Goal: Transaction & Acquisition: Purchase product/service

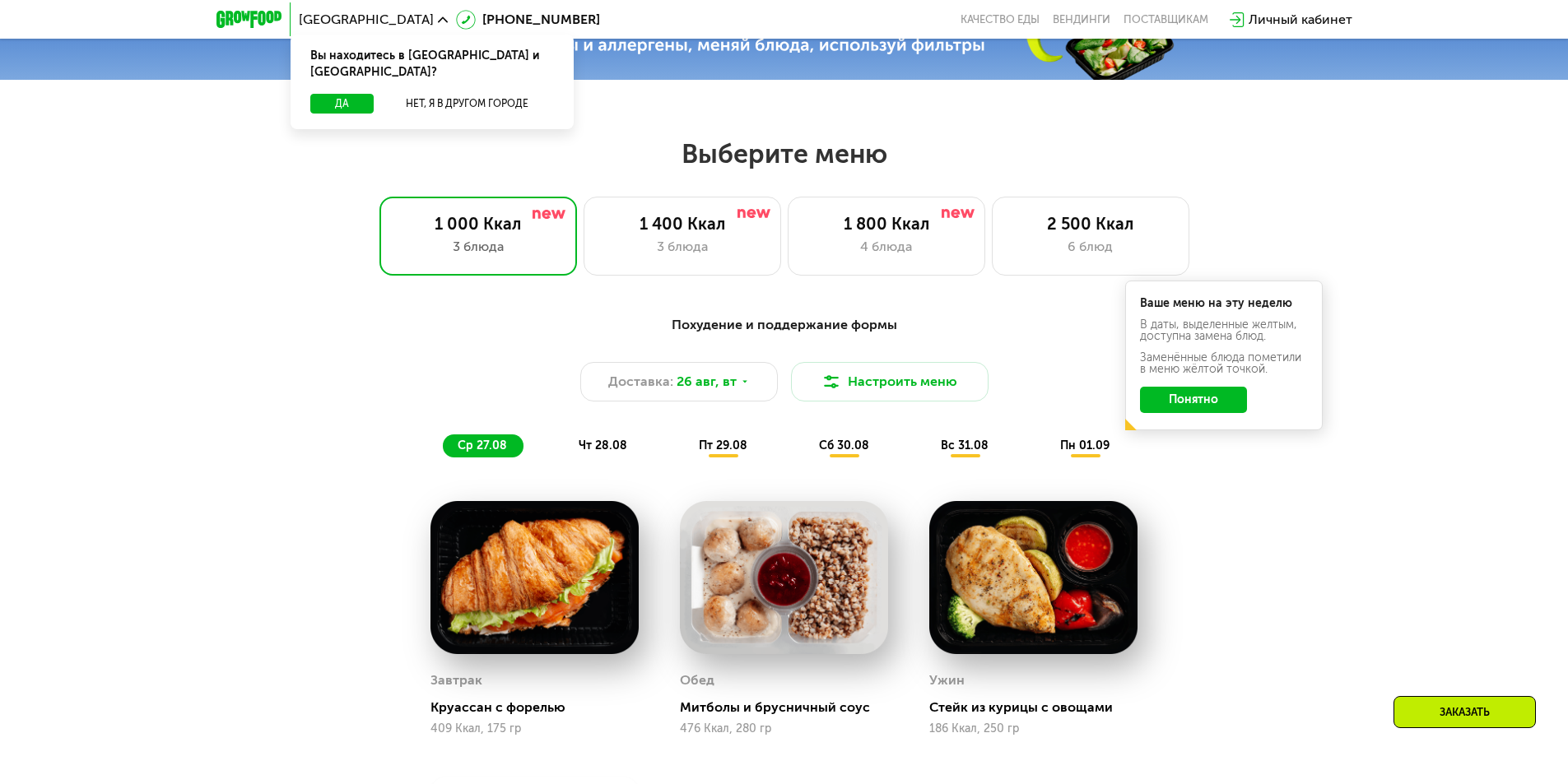
scroll to position [658, 0]
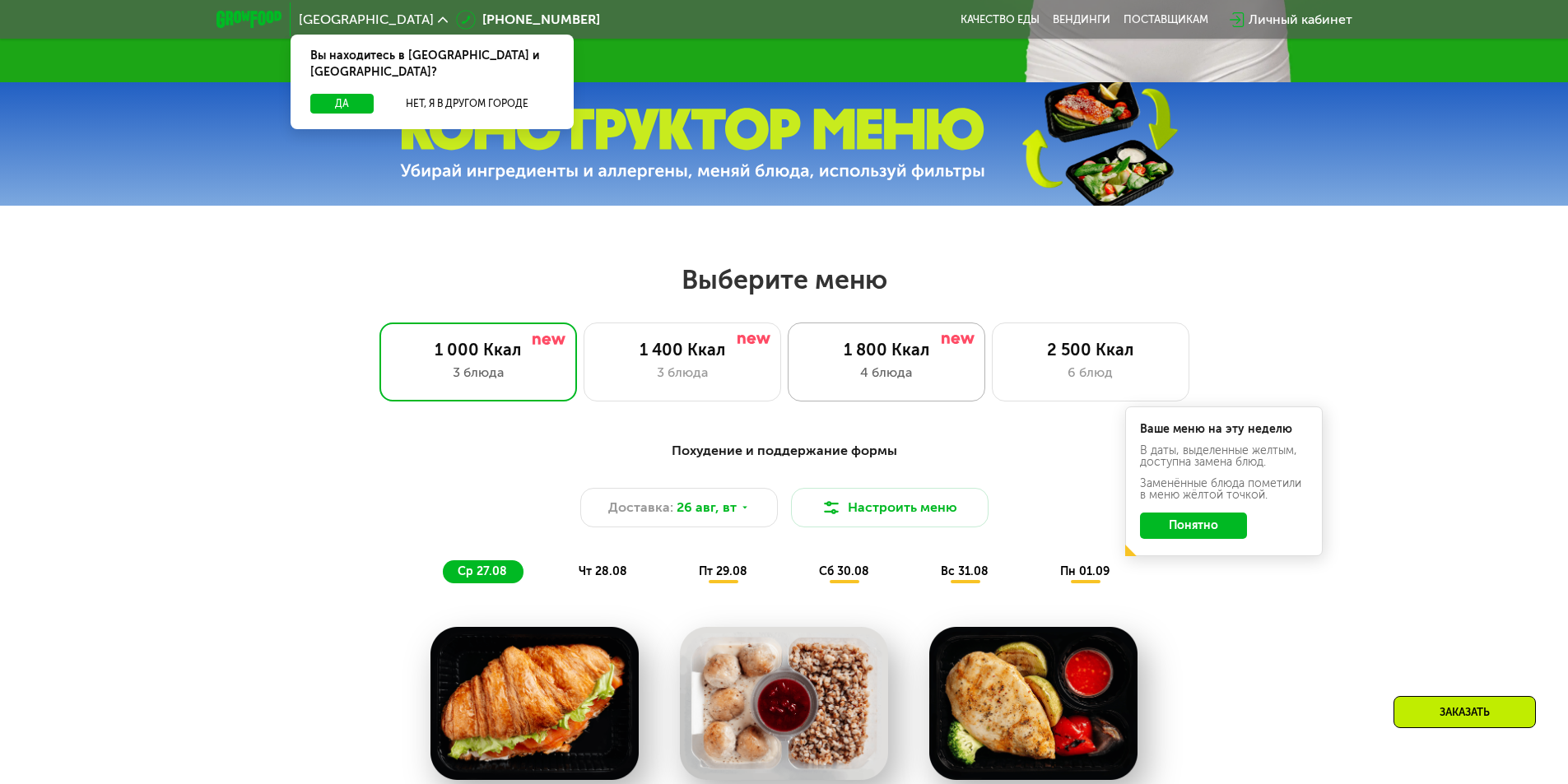
click at [933, 381] on div "4 блюда" at bounding box center [886, 373] width 163 height 20
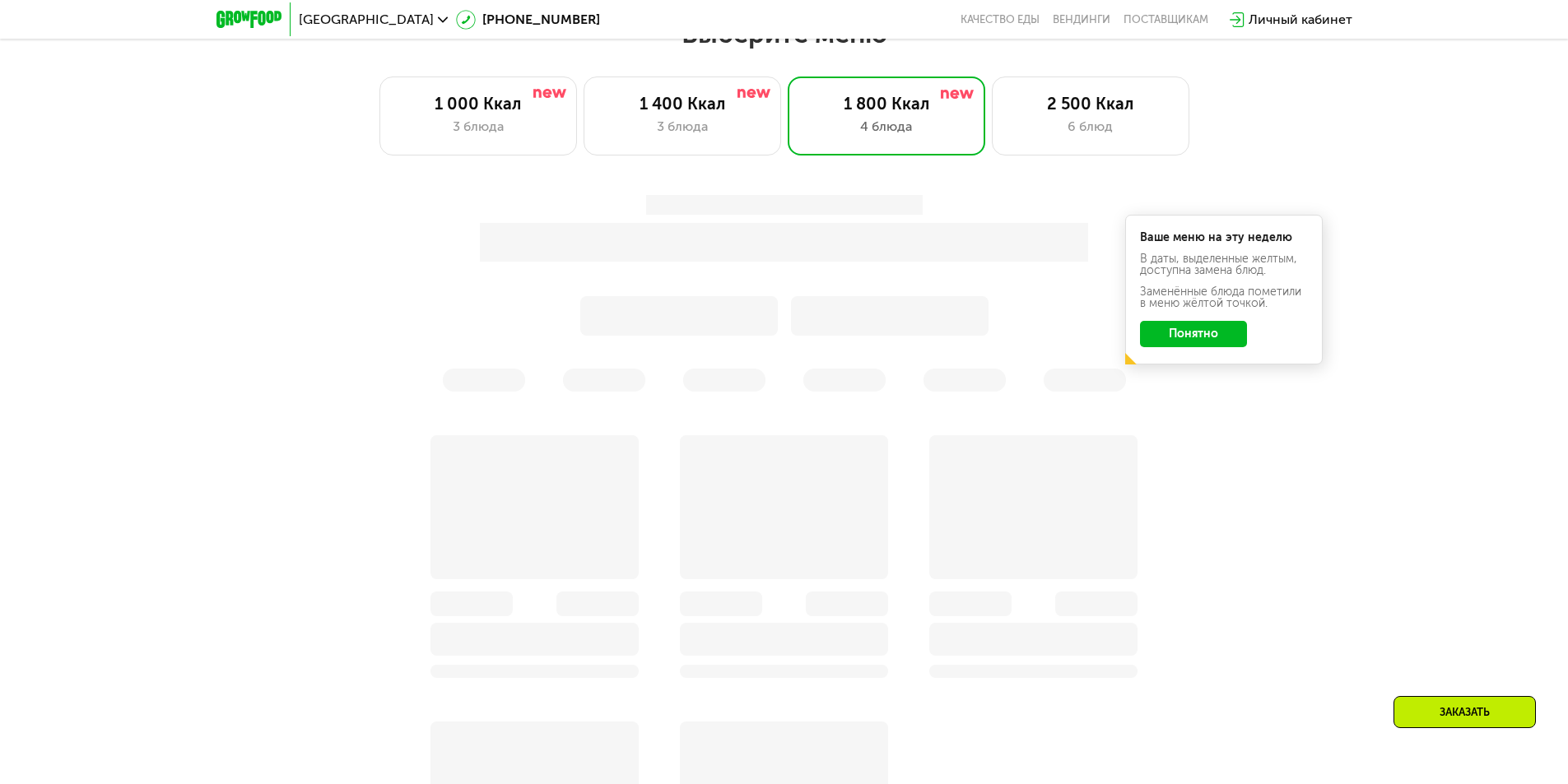
scroll to position [905, 0]
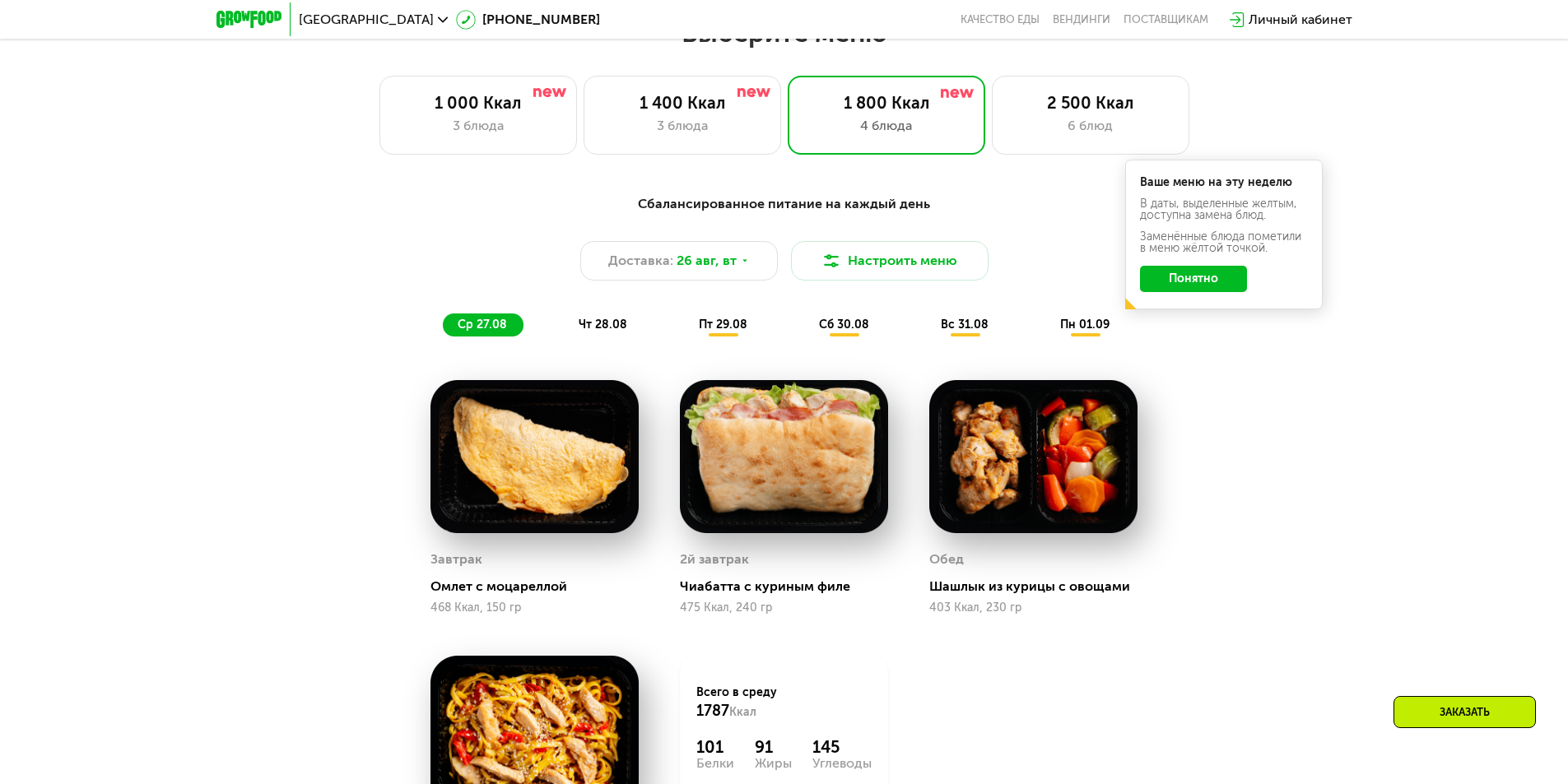
click at [1193, 288] on button "Понятно" at bounding box center [1192, 279] width 107 height 26
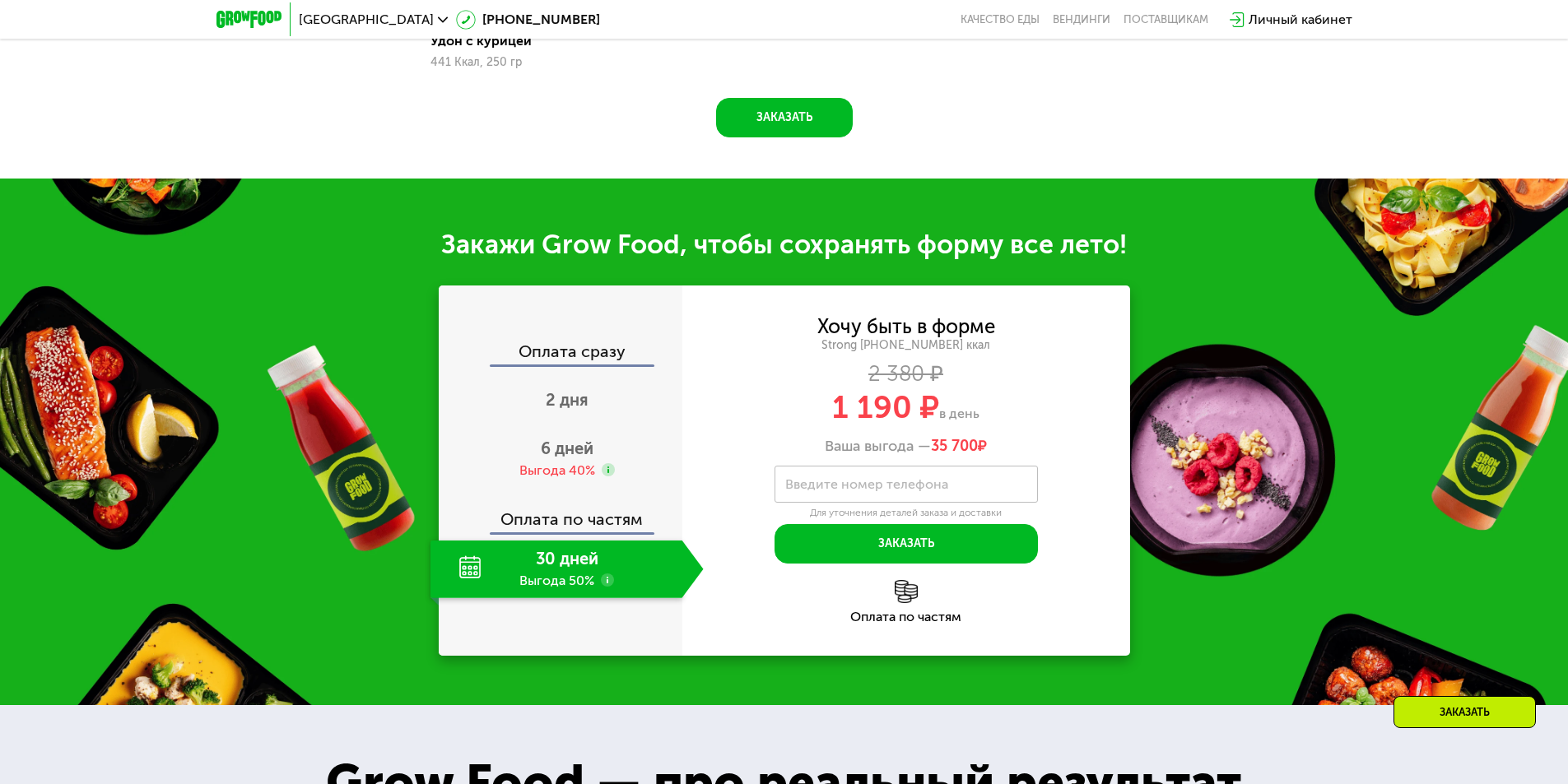
scroll to position [1728, 0]
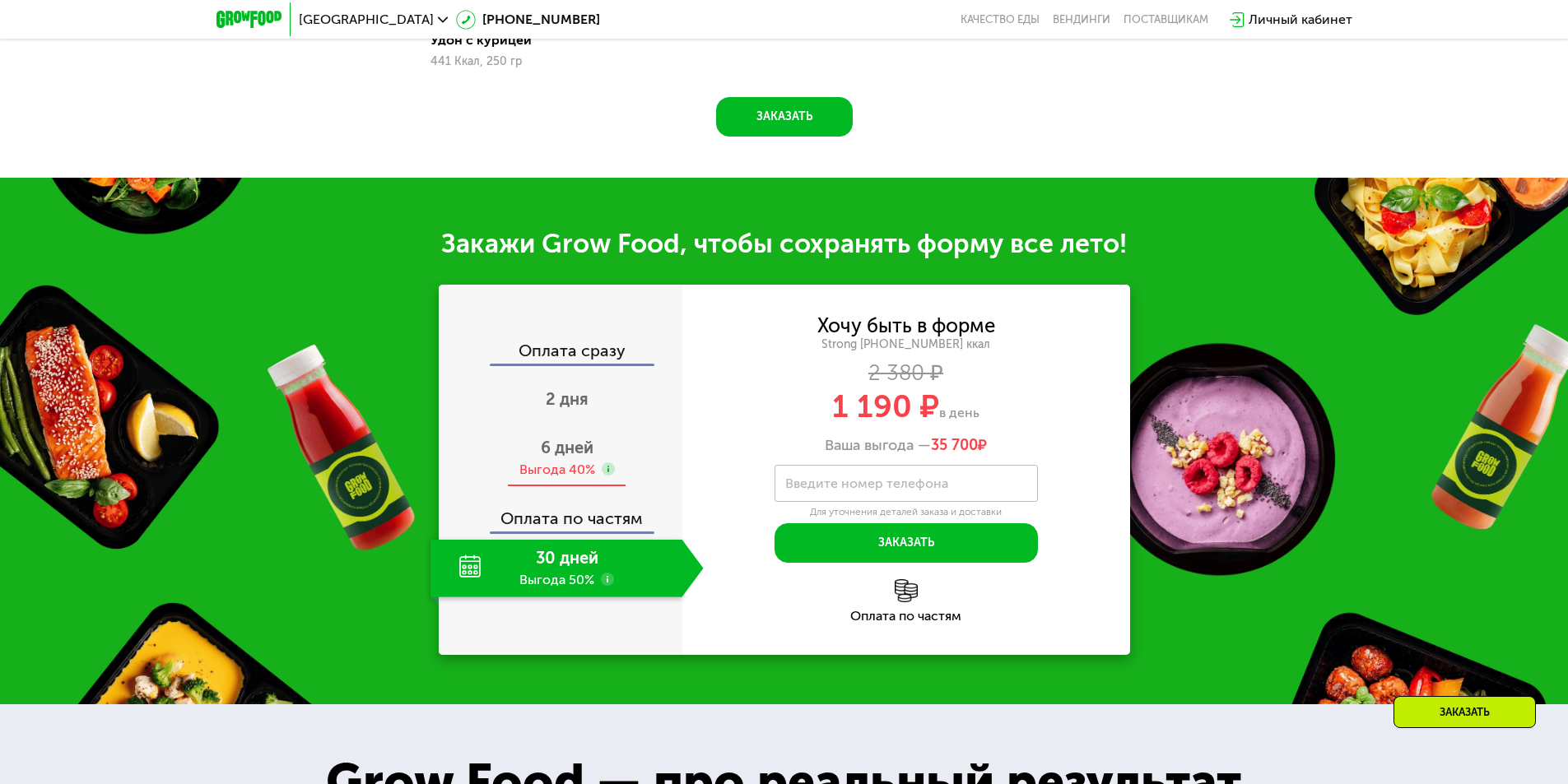
click at [578, 456] on span "6 дней" at bounding box center [566, 447] width 53 height 20
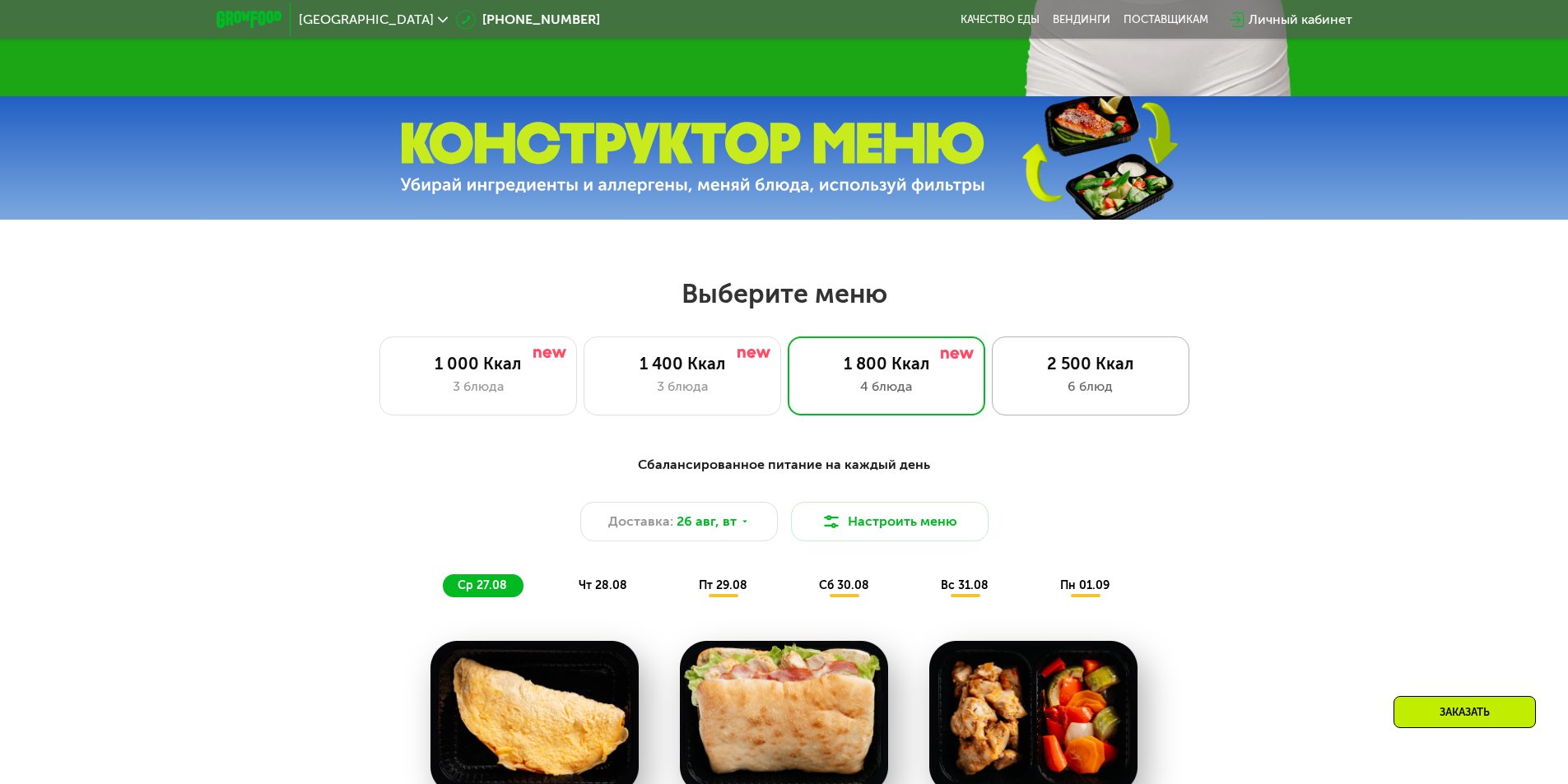
scroll to position [658, 0]
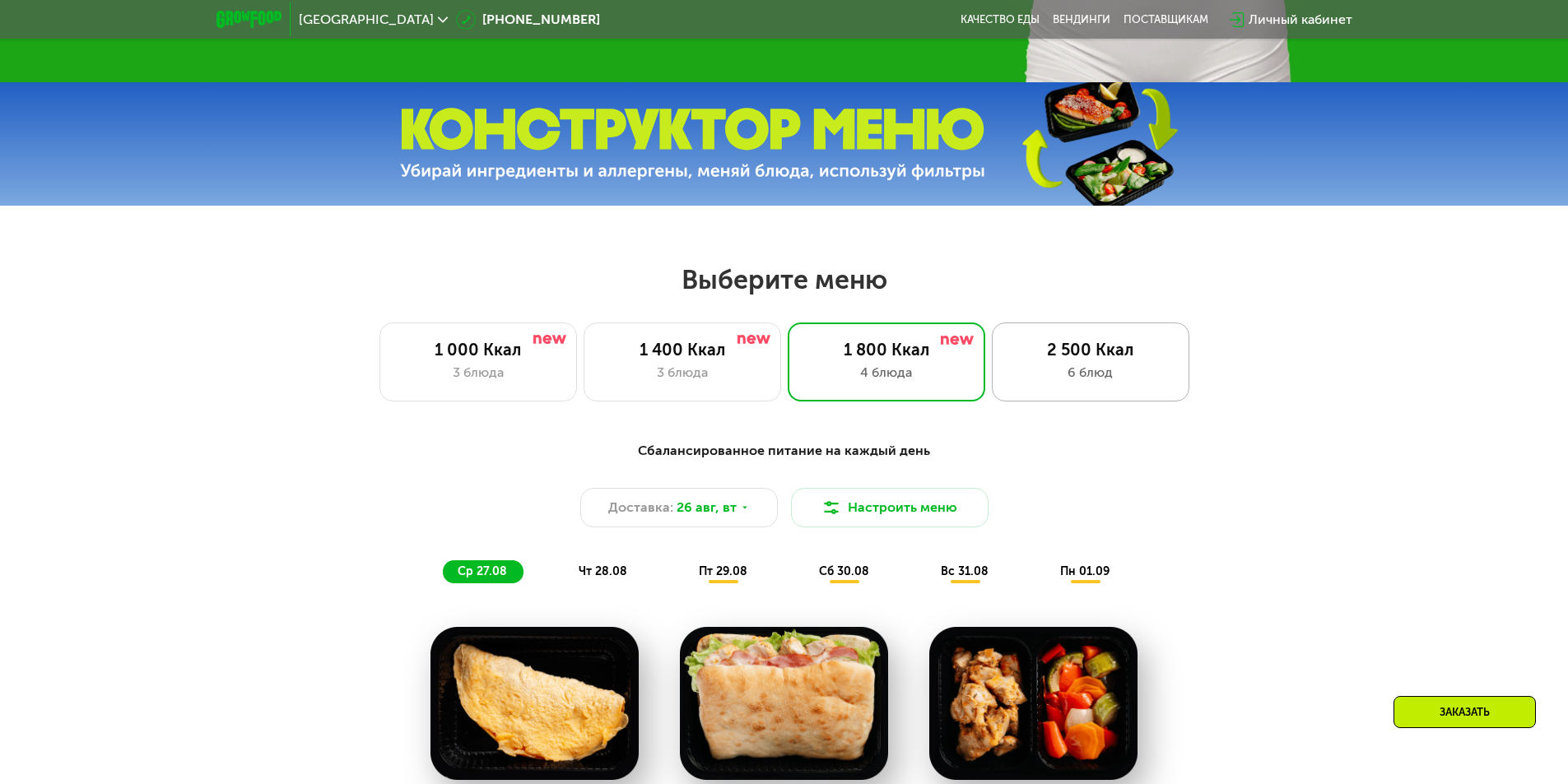
click at [1074, 367] on div "2 500 Ккал 6 блюд" at bounding box center [1091, 362] width 198 height 79
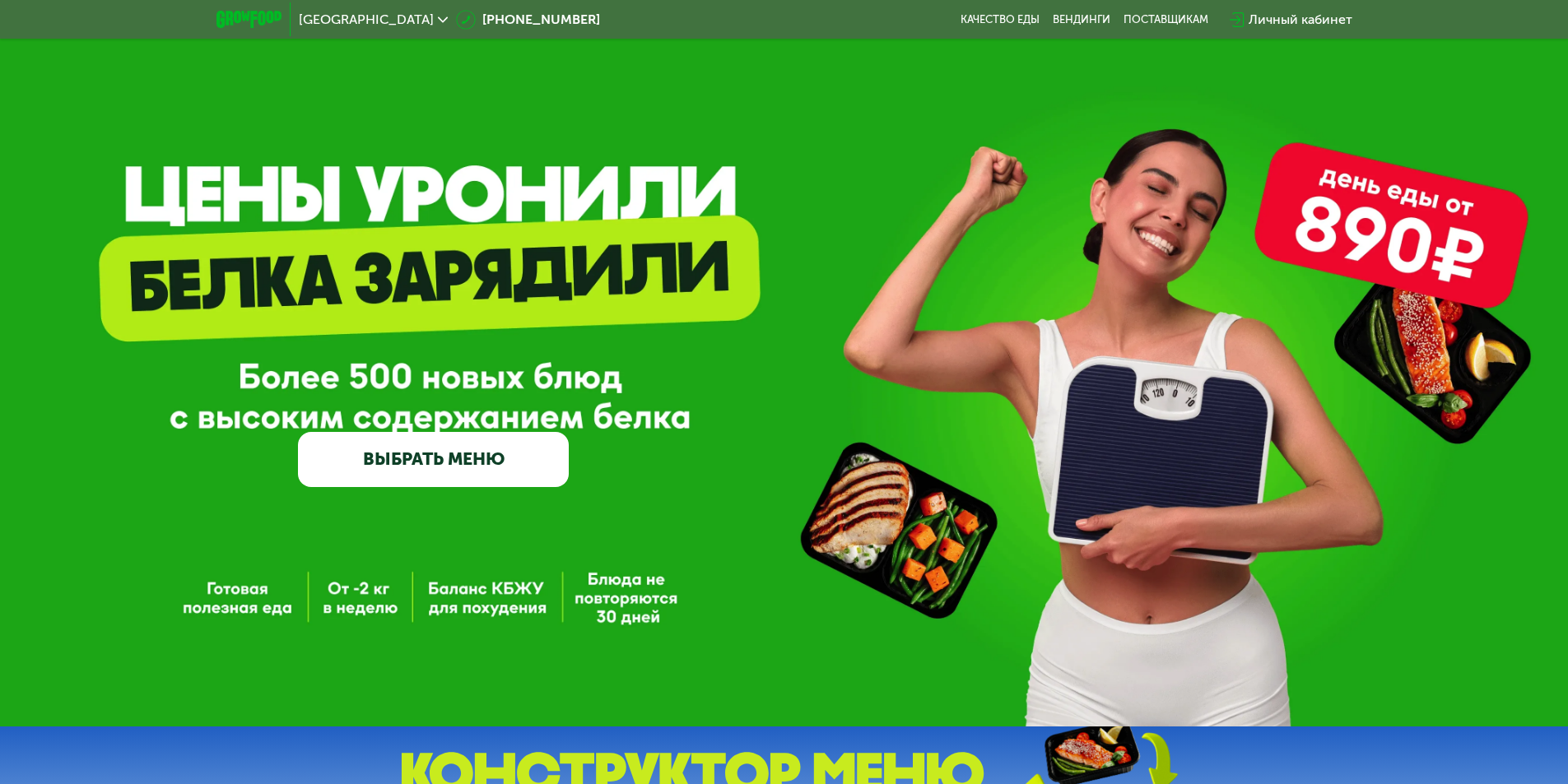
scroll to position [0, 0]
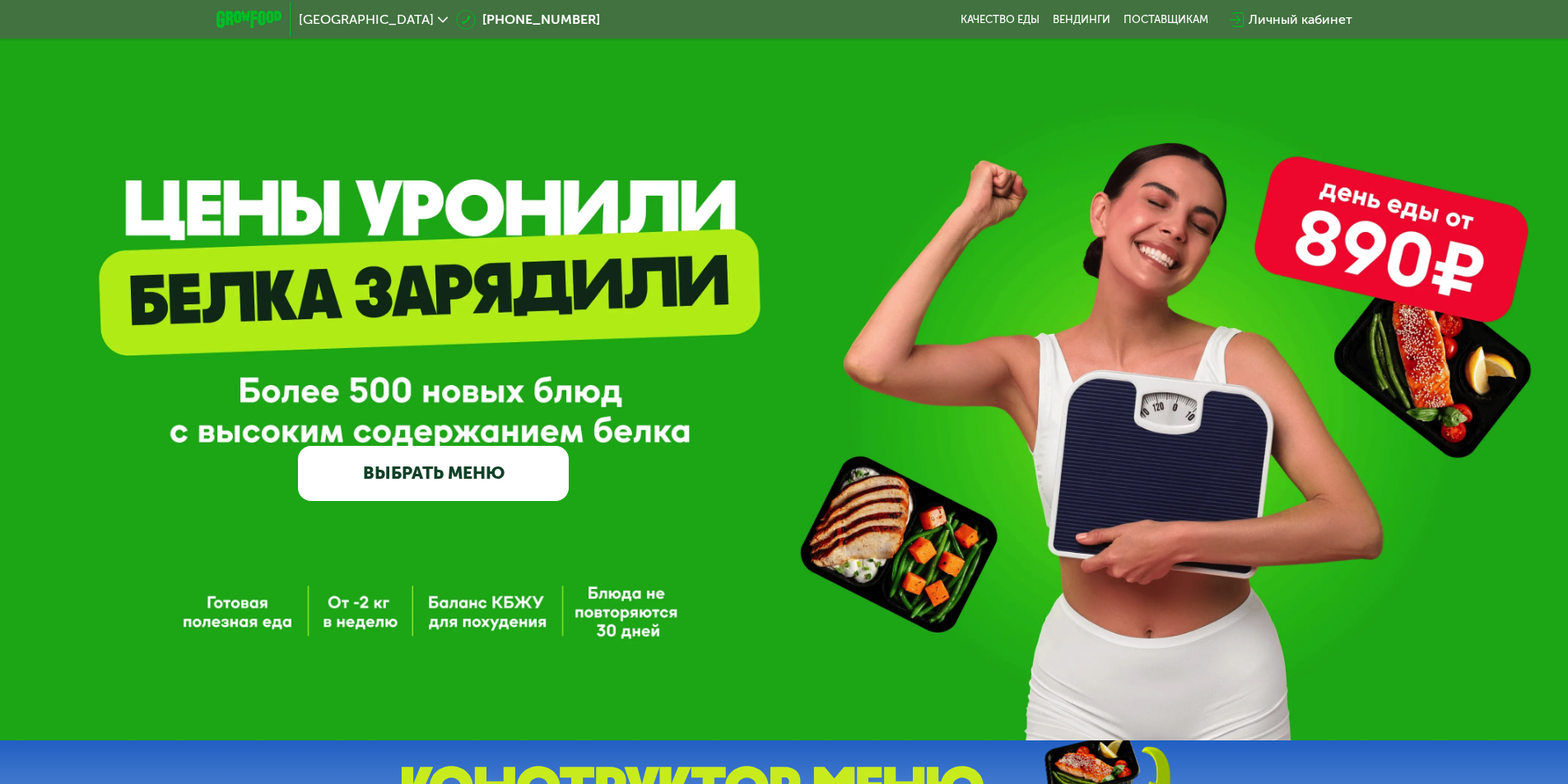
click at [449, 475] on link "ВЫБРАТЬ МЕНЮ" at bounding box center [432, 473] width 271 height 54
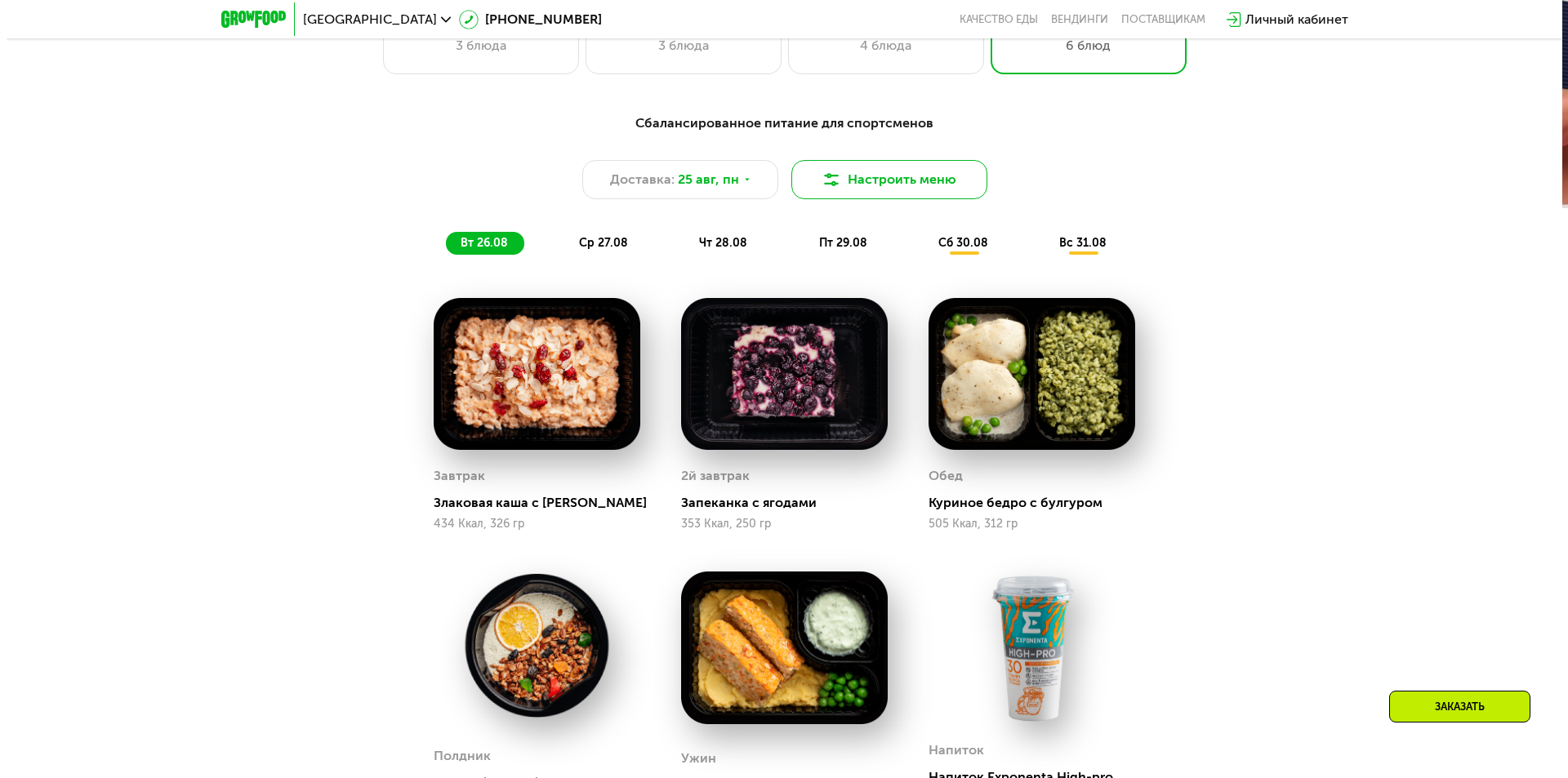
scroll to position [963, 0]
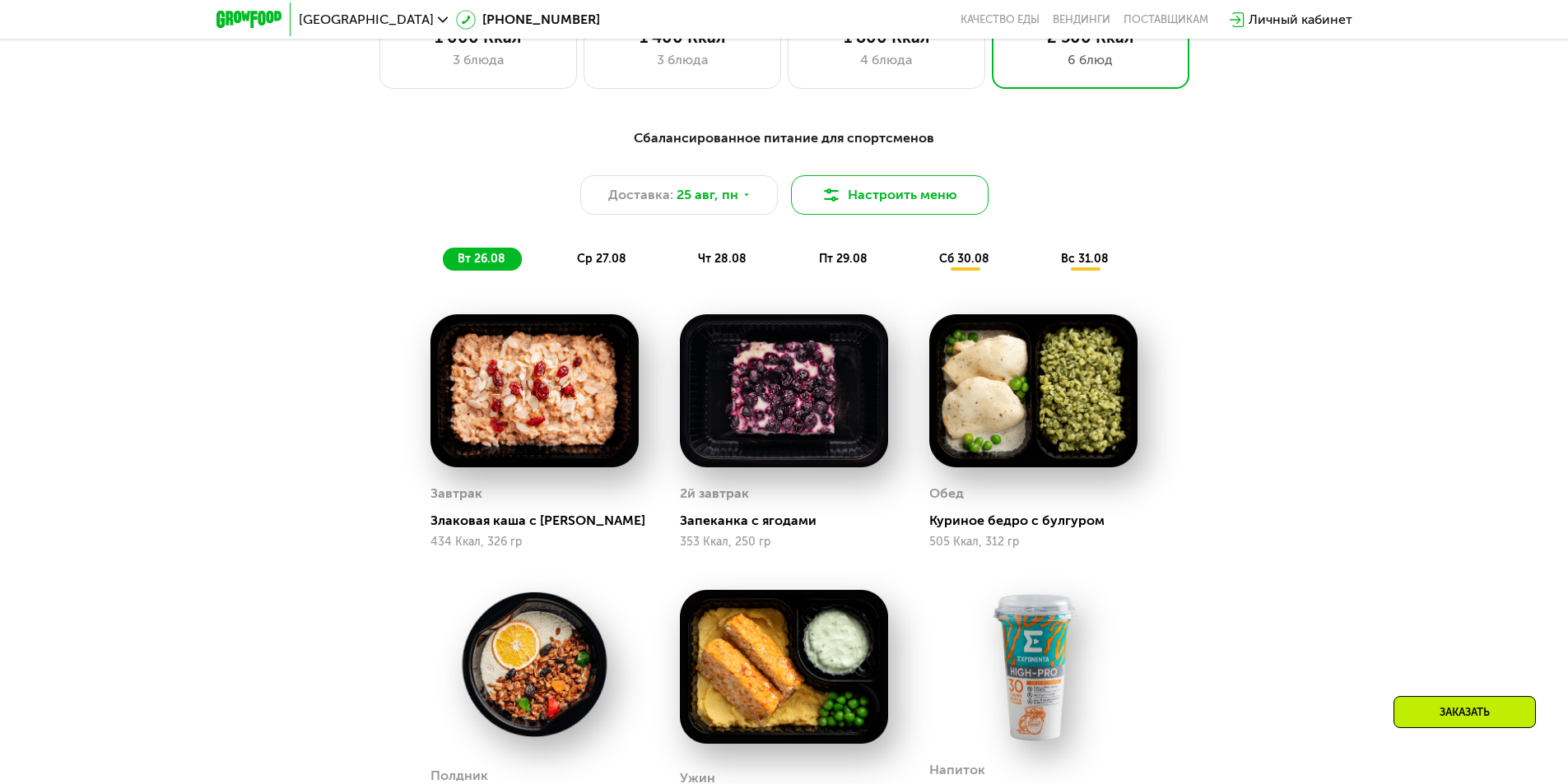
click at [848, 203] on button "Настроить меню" at bounding box center [890, 195] width 198 height 40
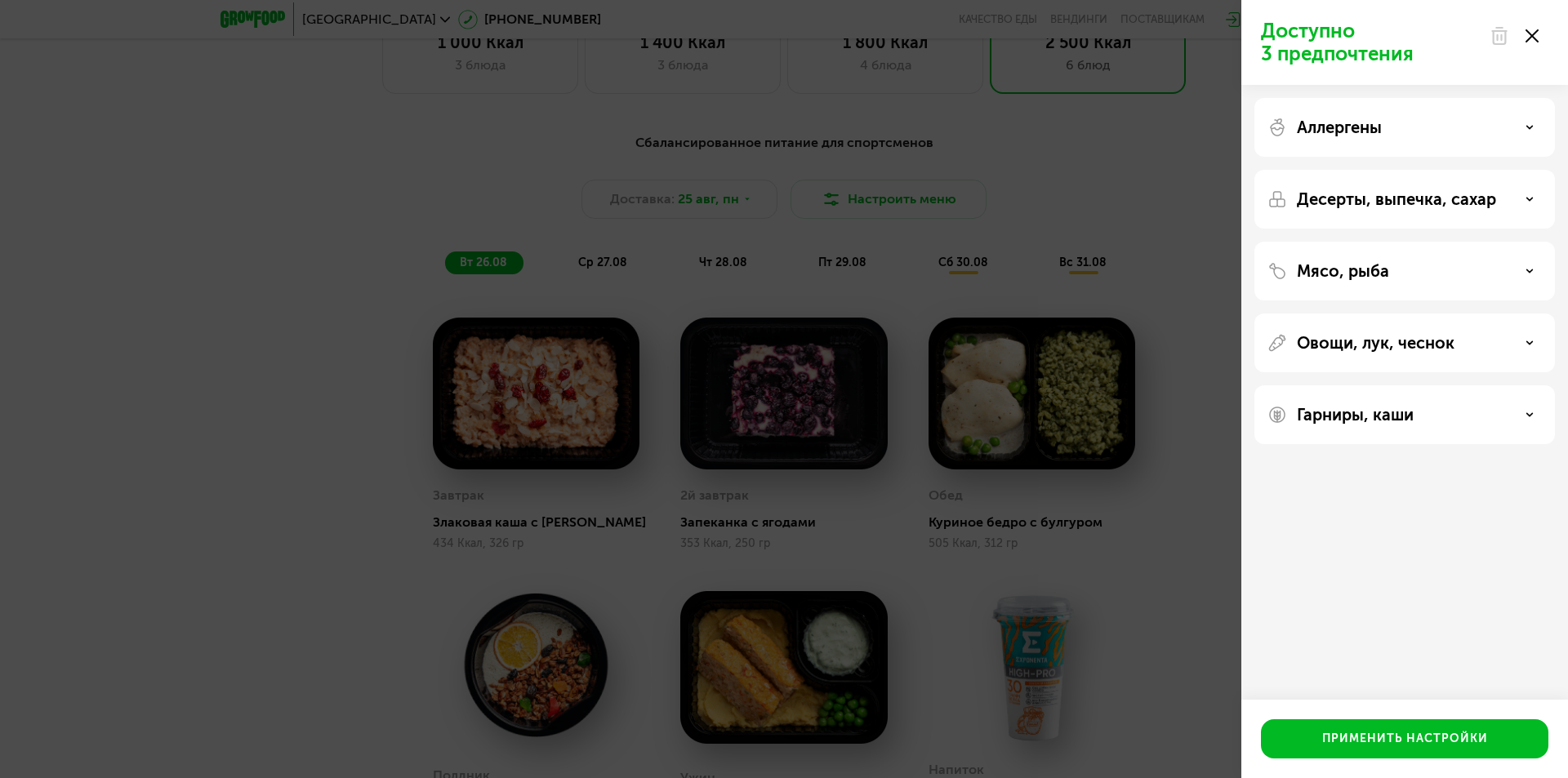
click at [1415, 169] on div "Аллергены" at bounding box center [1404, 198] width 300 height 58
click at [1519, 121] on div "Аллергены" at bounding box center [1404, 128] width 275 height 20
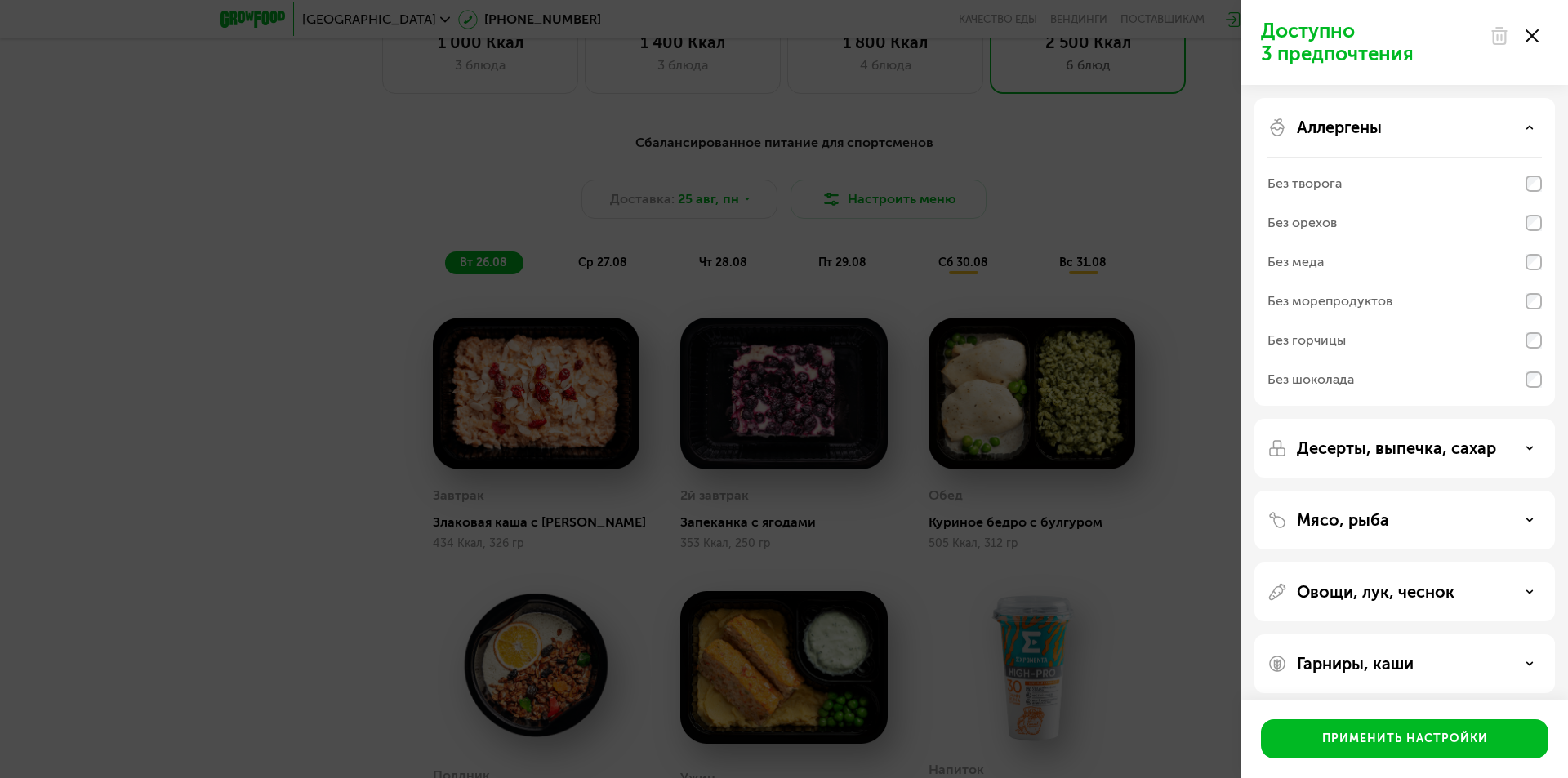
click at [1378, 243] on div "Без орехов" at bounding box center [1404, 263] width 275 height 40
click at [1392, 446] on p "Десерты, выпечка, сахар" at bounding box center [1396, 448] width 199 height 20
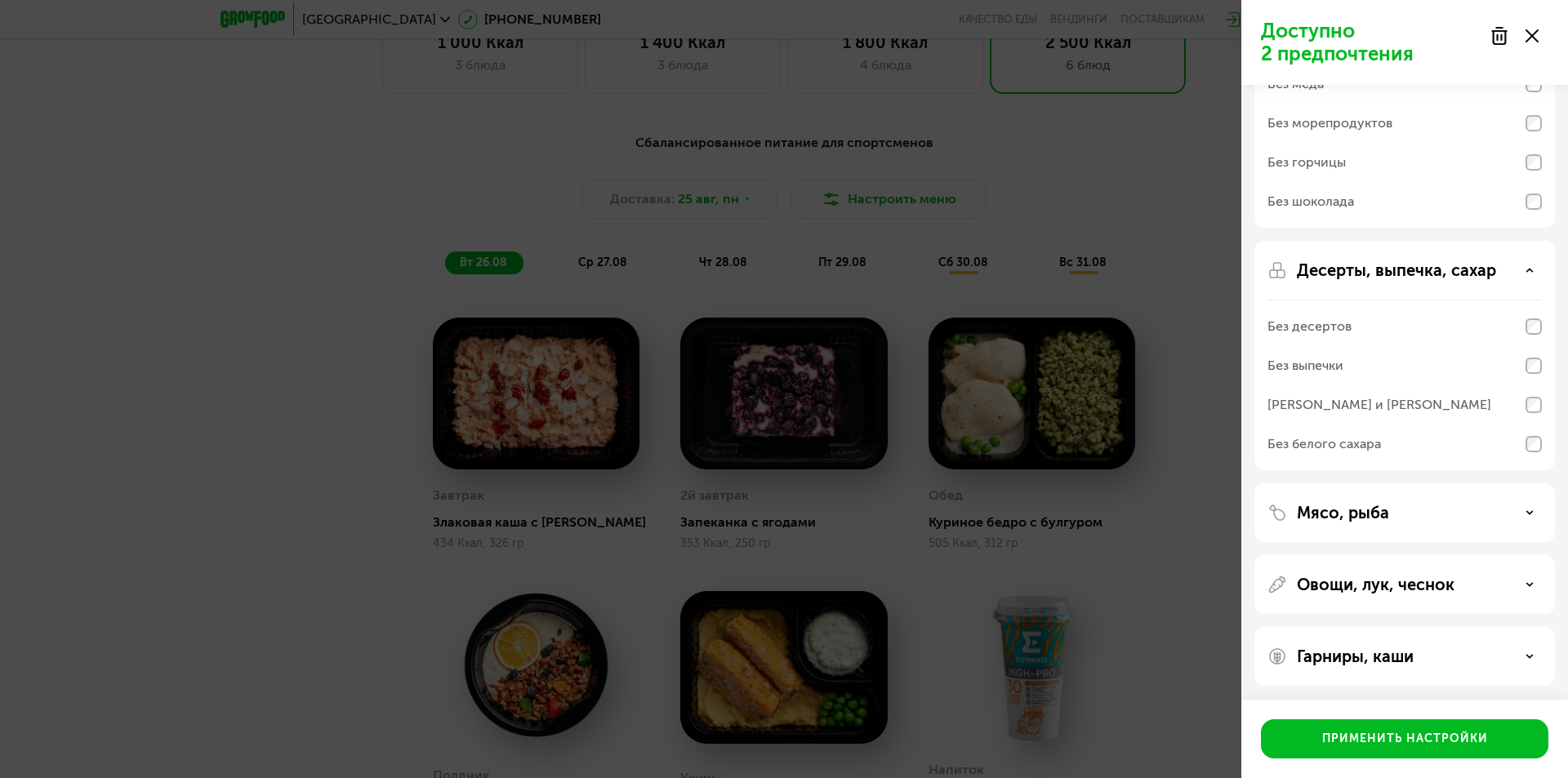
scroll to position [180, 0]
click at [1365, 553] on div "Мясо, рыба" at bounding box center [1404, 582] width 300 height 58
click at [1365, 511] on p "Мясо, рыба" at bounding box center [1342, 510] width 92 height 20
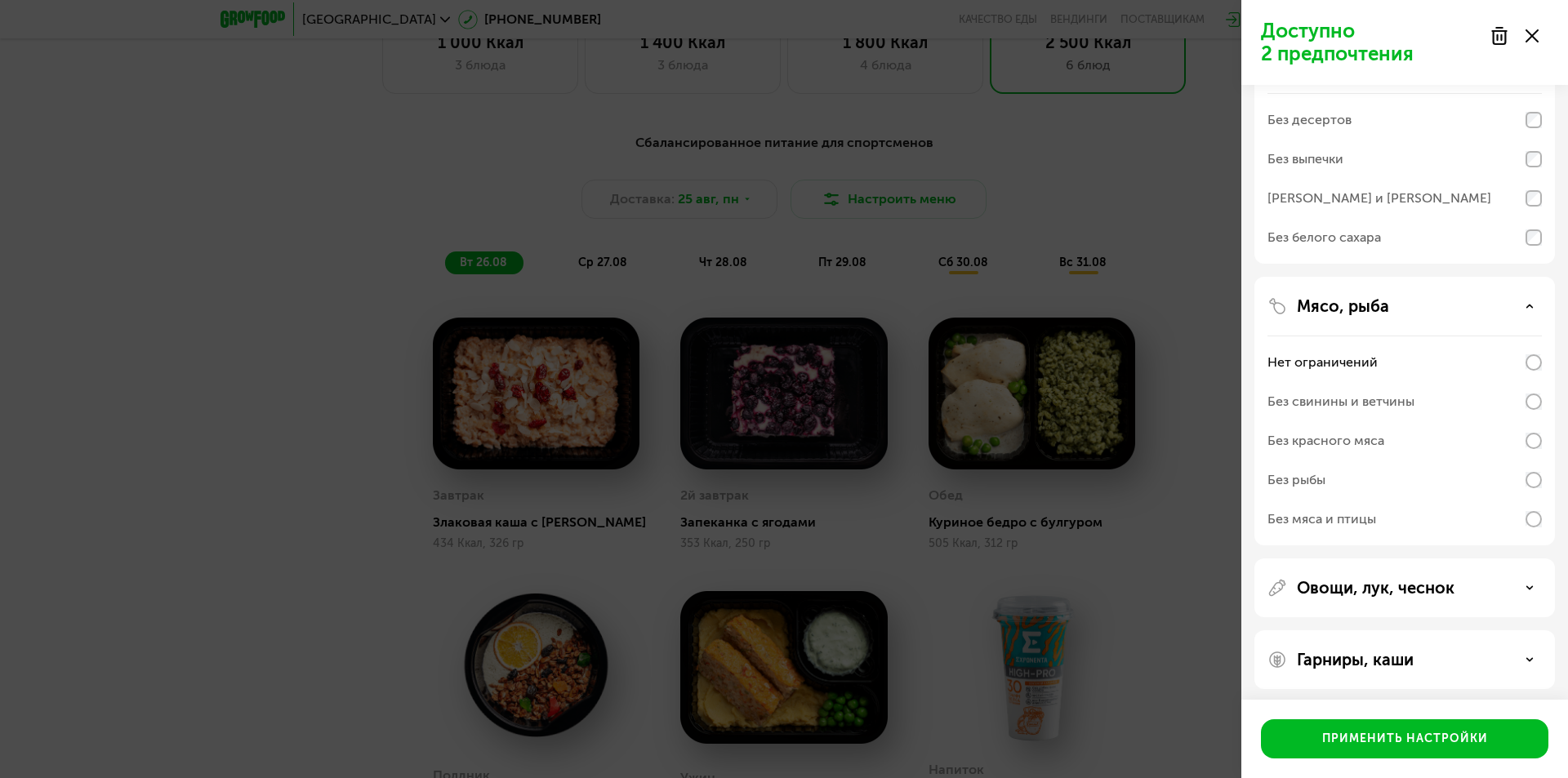
scroll to position [390, 0]
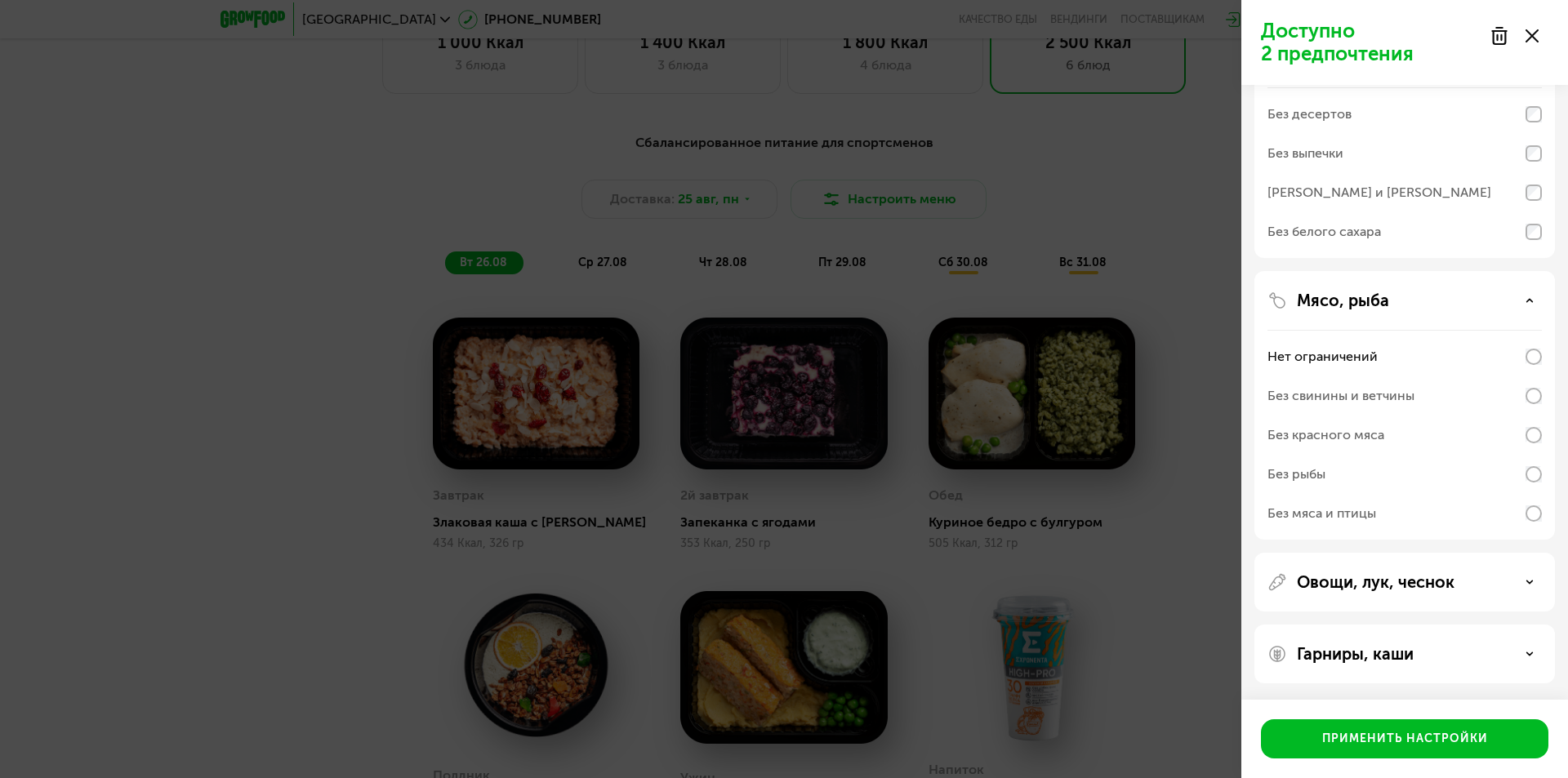
click at [1375, 582] on p "Овощи, лук, чеснок" at bounding box center [1375, 583] width 158 height 20
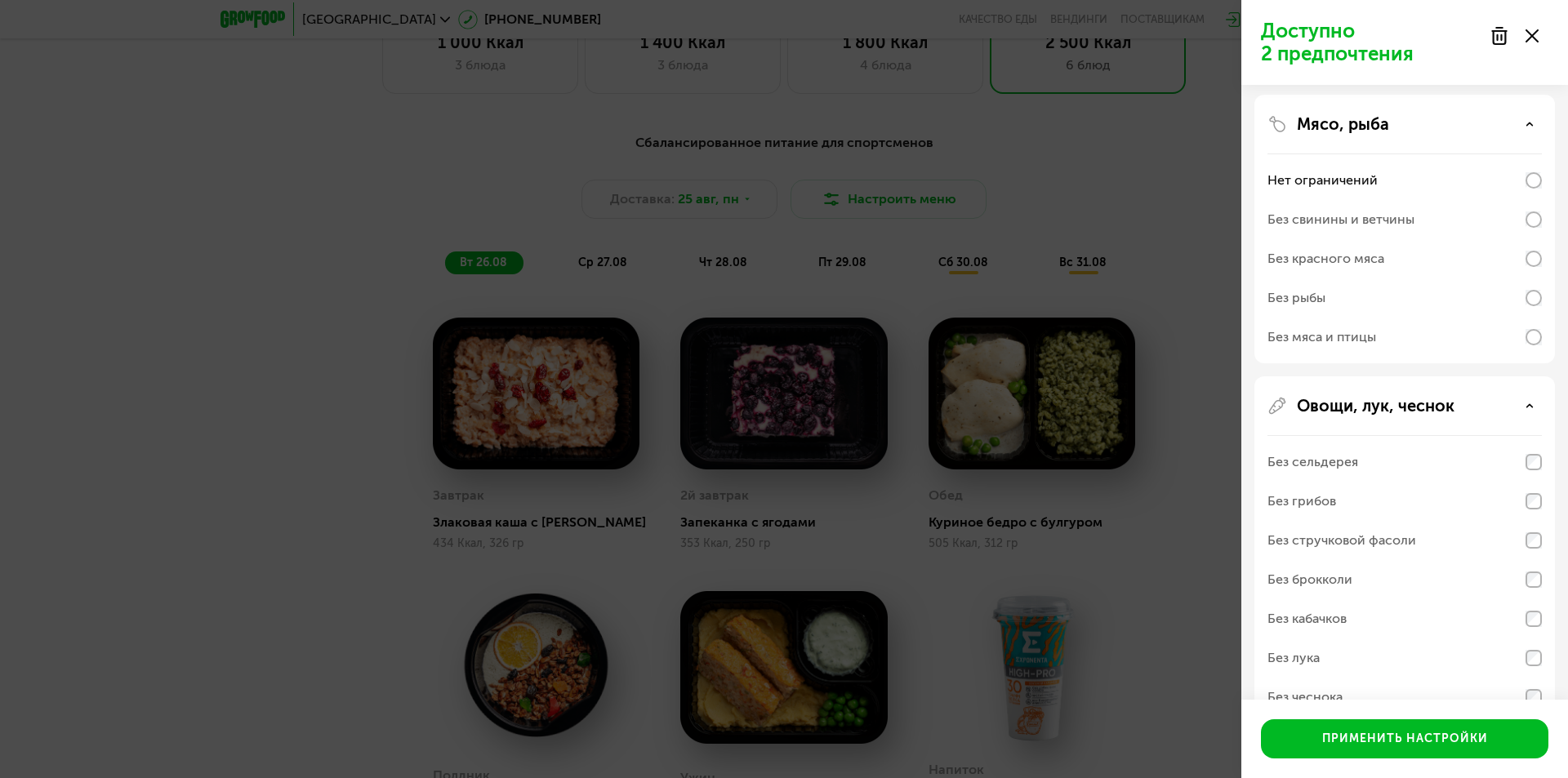
scroll to position [679, 0]
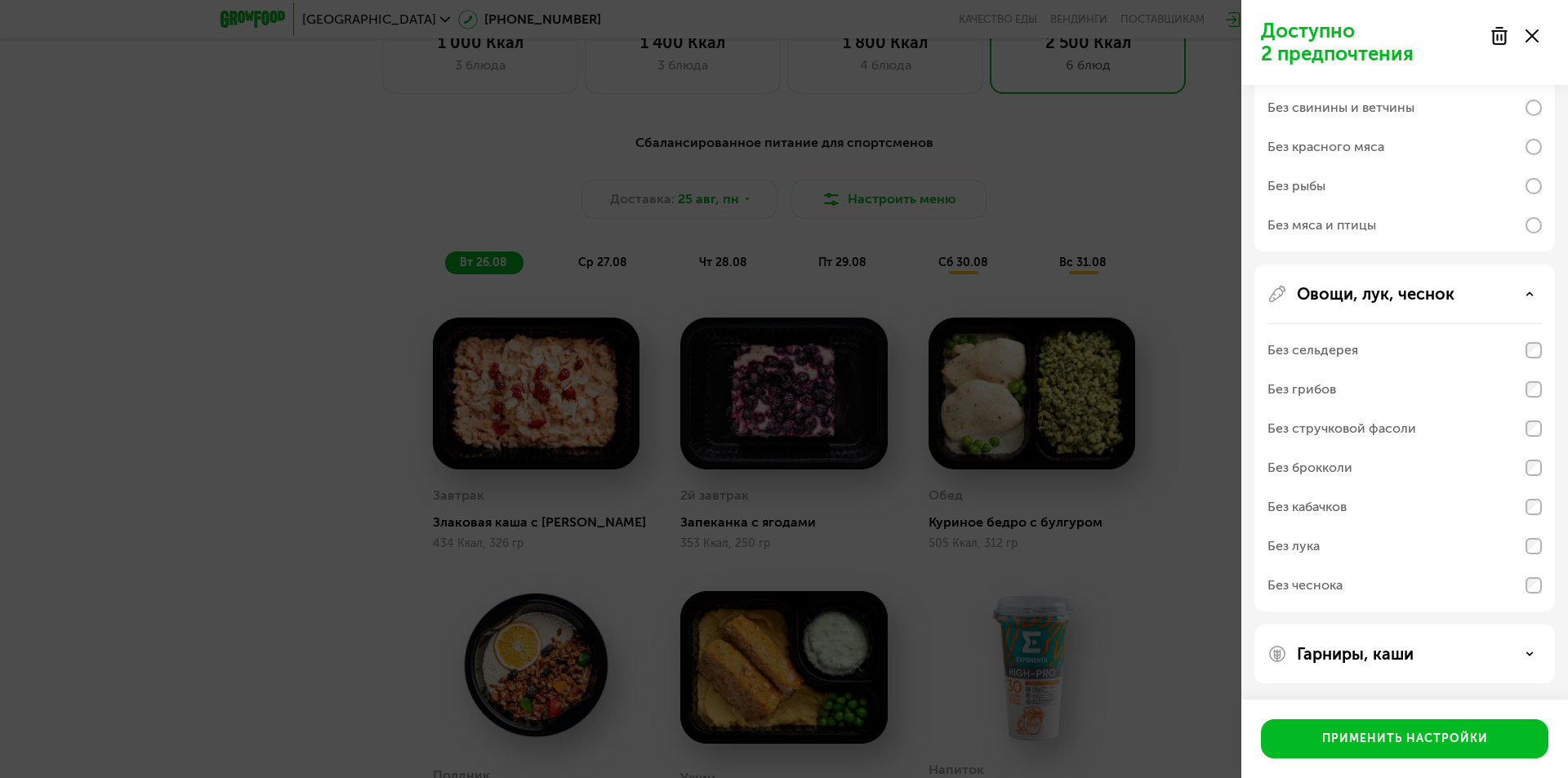
click at [1377, 655] on p "Гарниры, каши" at bounding box center [1355, 654] width 117 height 20
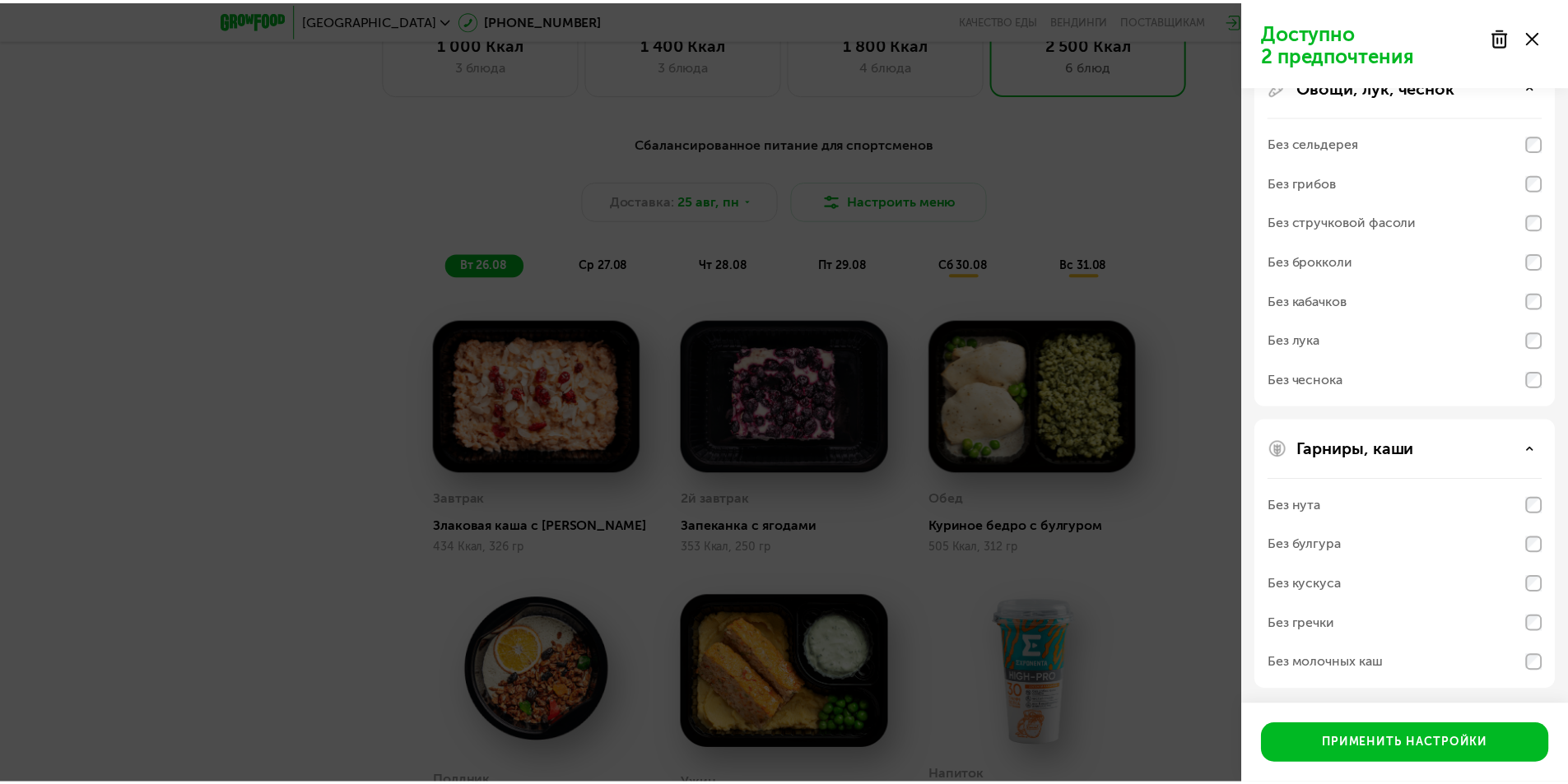
scroll to position [895, 0]
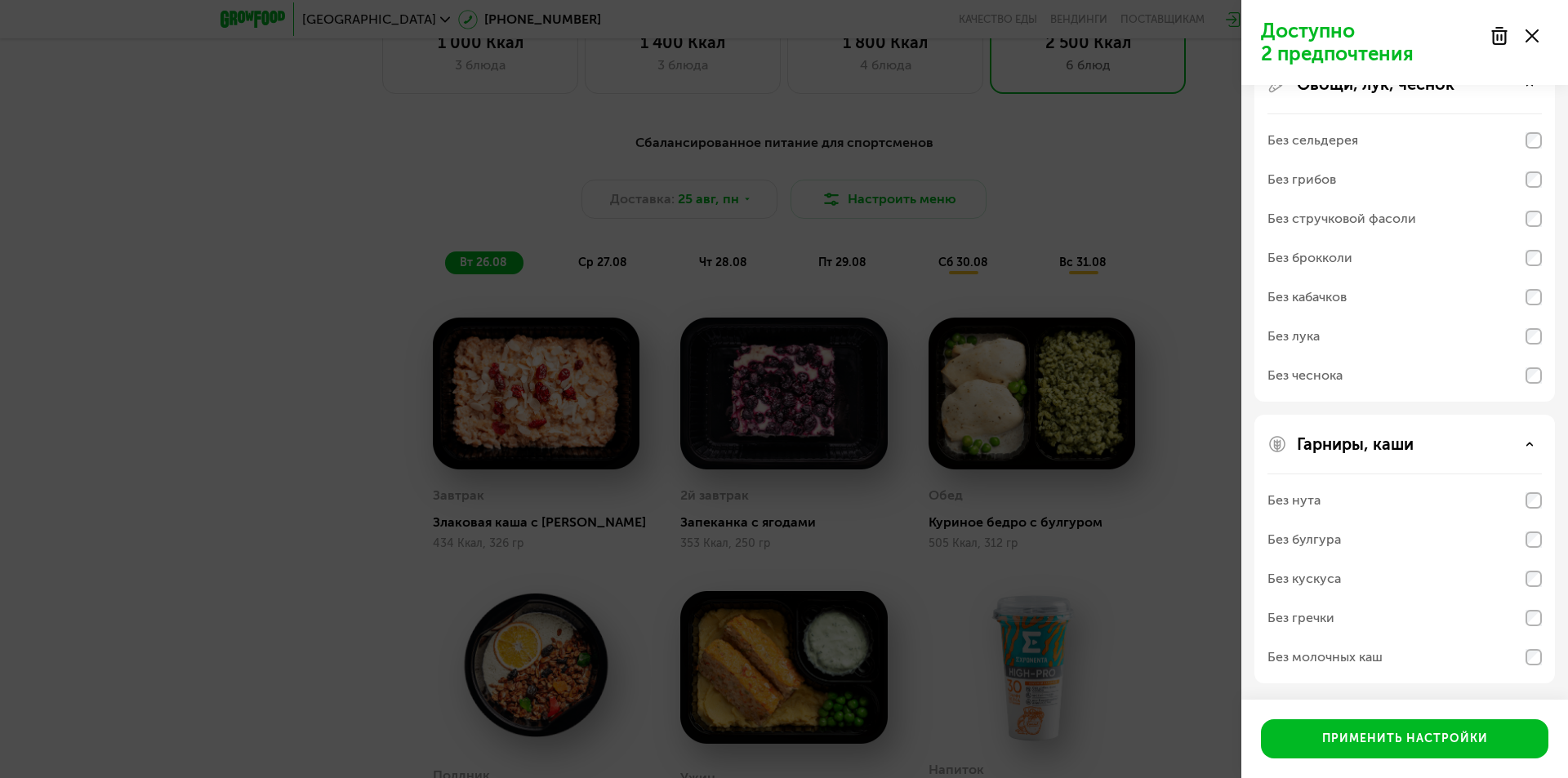
click at [1317, 499] on div "Без нута" at bounding box center [1294, 500] width 54 height 20
click at [1361, 736] on div "Применить настройки" at bounding box center [1404, 738] width 166 height 16
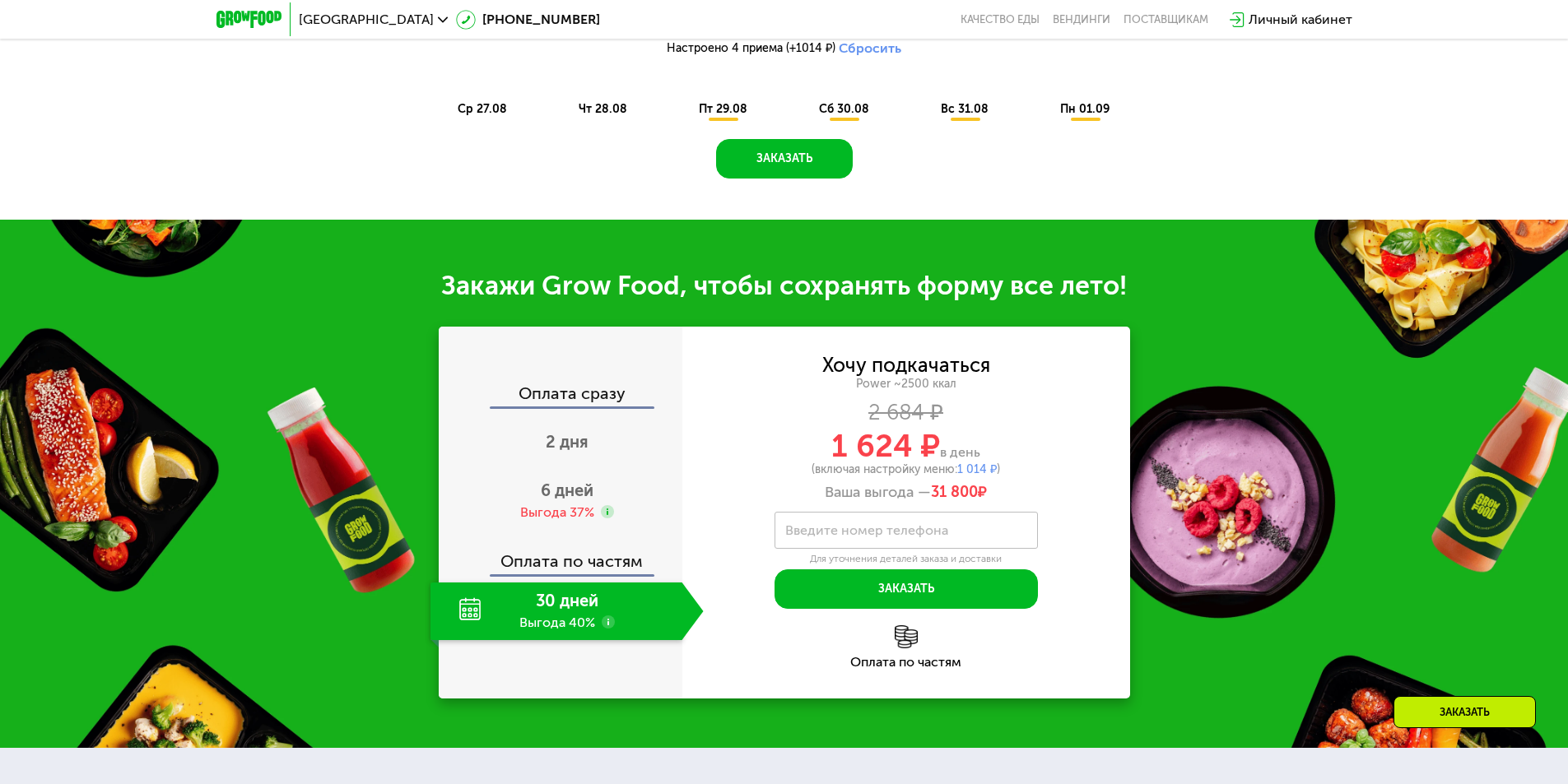
scroll to position [1172, 0]
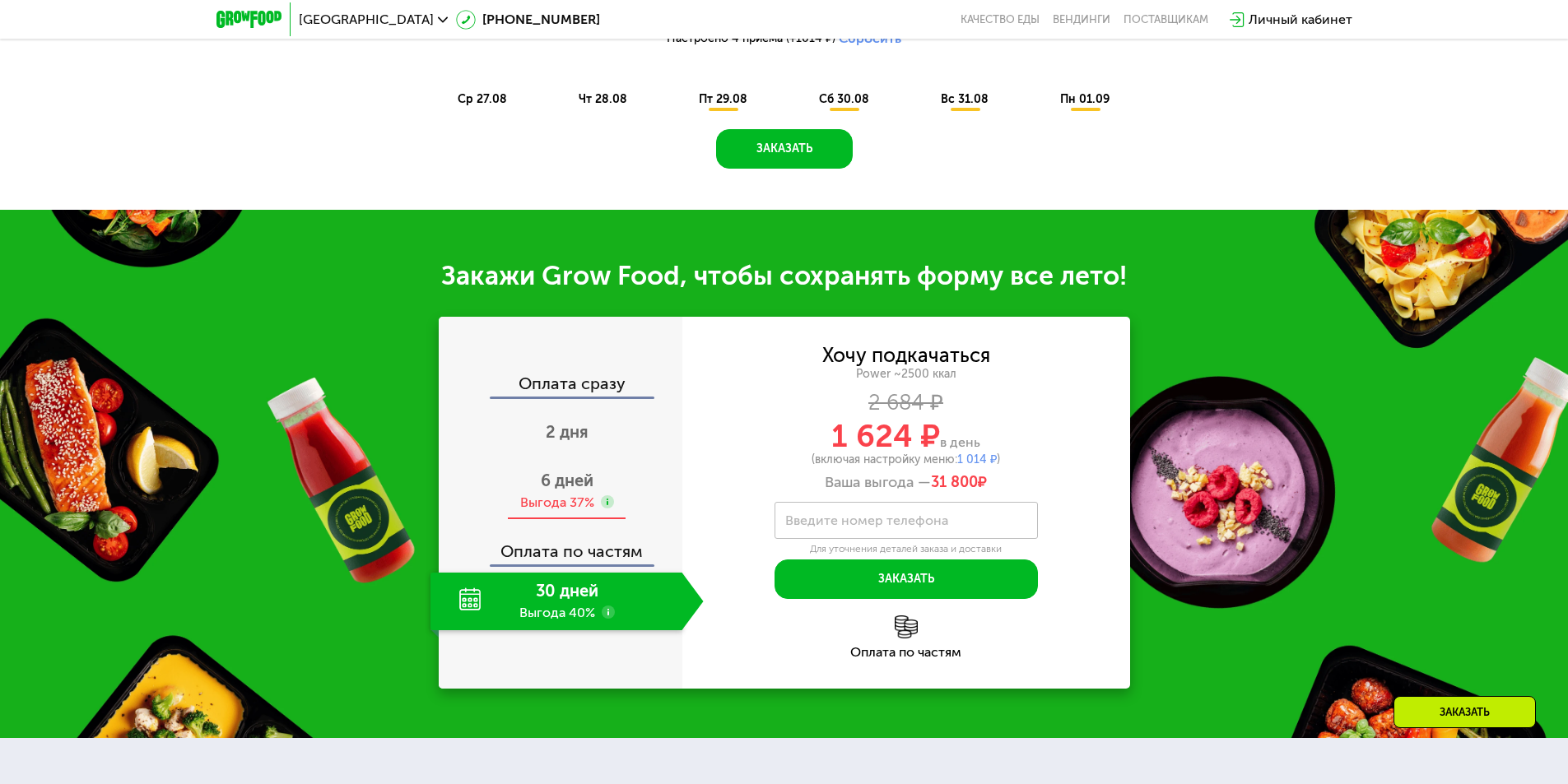
click at [566, 484] on span "6 дней" at bounding box center [566, 480] width 53 height 20
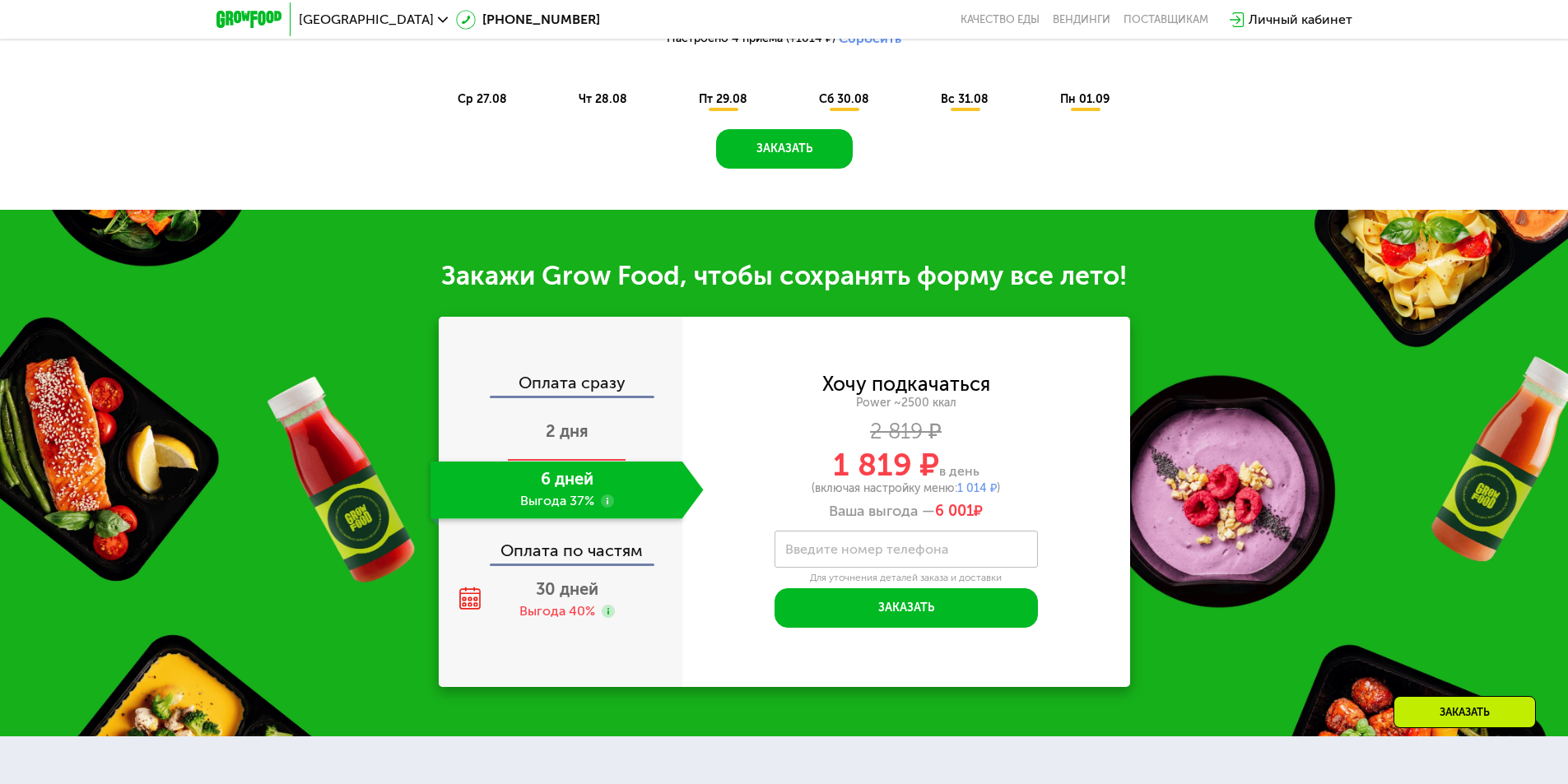
click at [573, 430] on span "2 дня" at bounding box center [566, 431] width 43 height 20
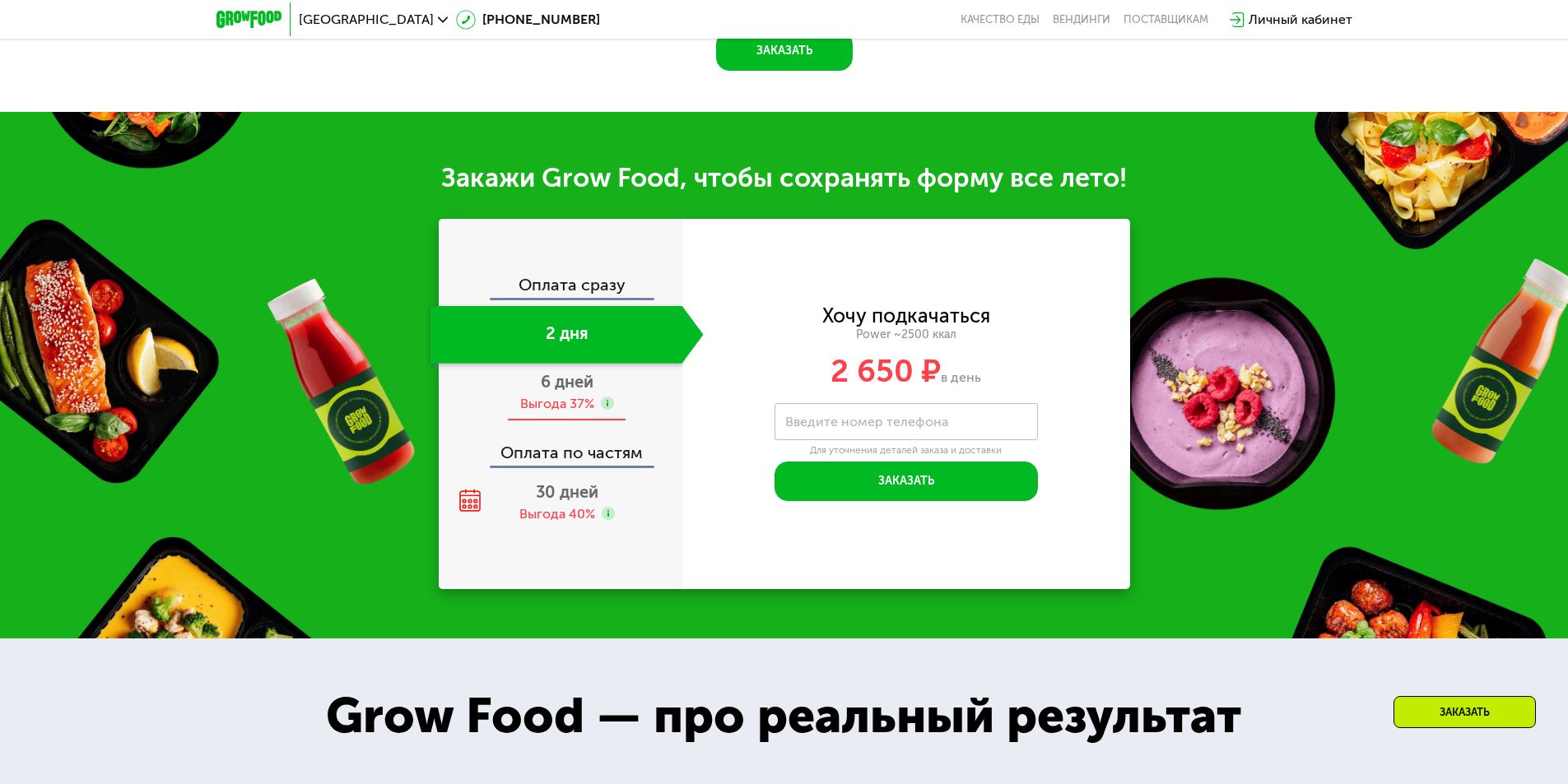
click at [565, 389] on span "6 дней" at bounding box center [566, 382] width 53 height 20
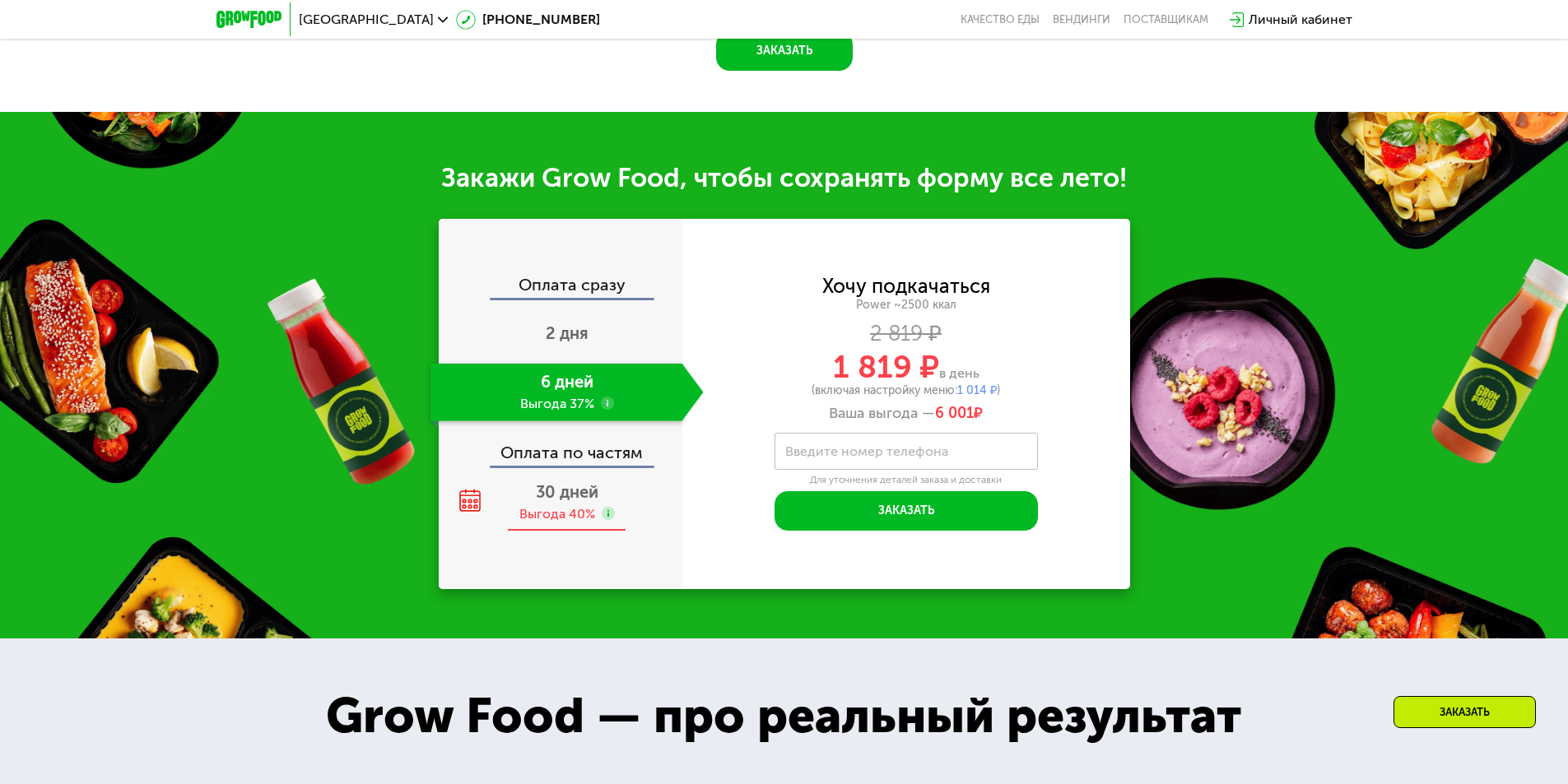
click at [552, 494] on span "30 дней" at bounding box center [566, 492] width 63 height 20
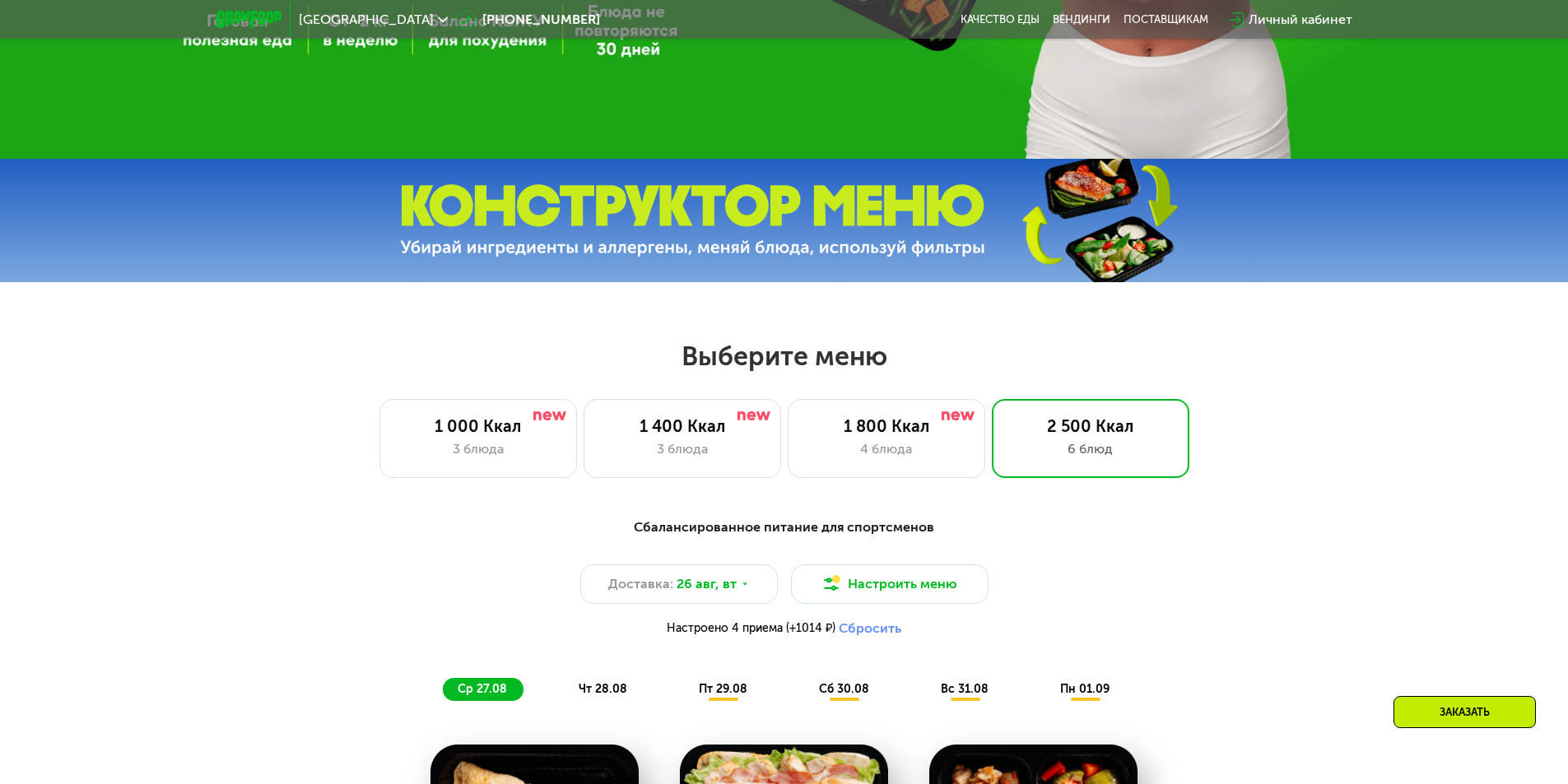
scroll to position [308, 0]
